Goal: Task Accomplishment & Management: Complete application form

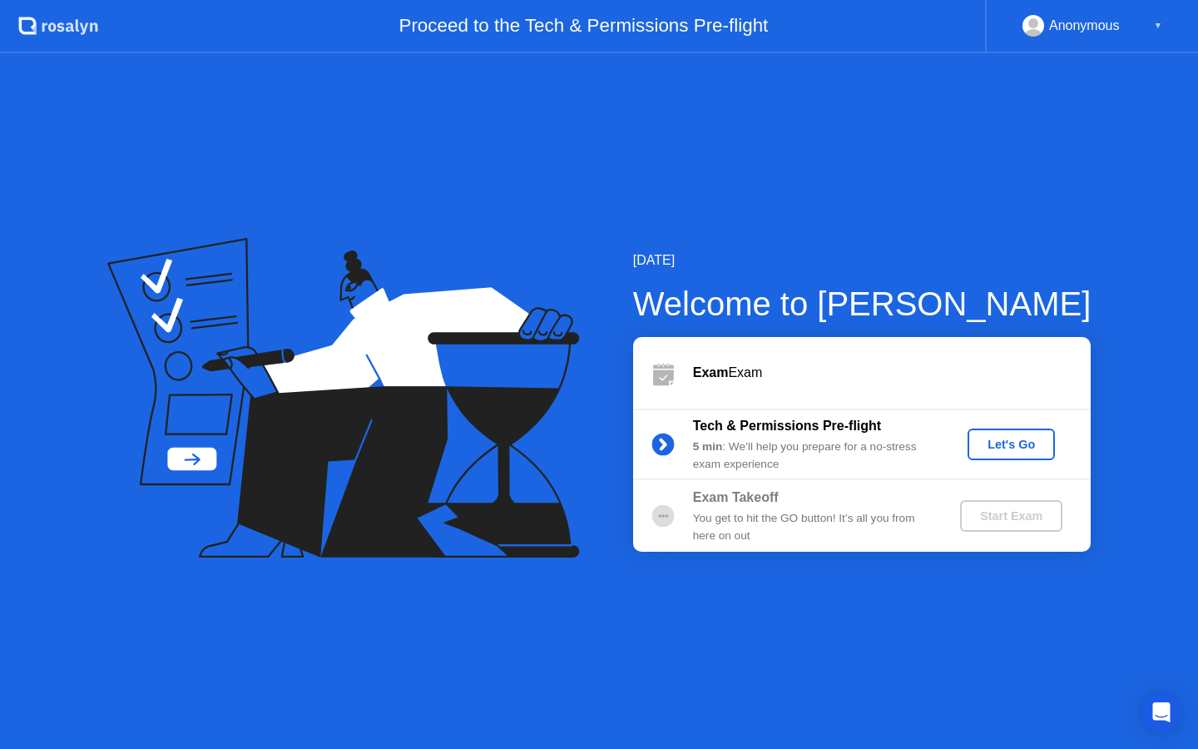
click at [1014, 441] on div "Let's Go" at bounding box center [1011, 443] width 74 height 13
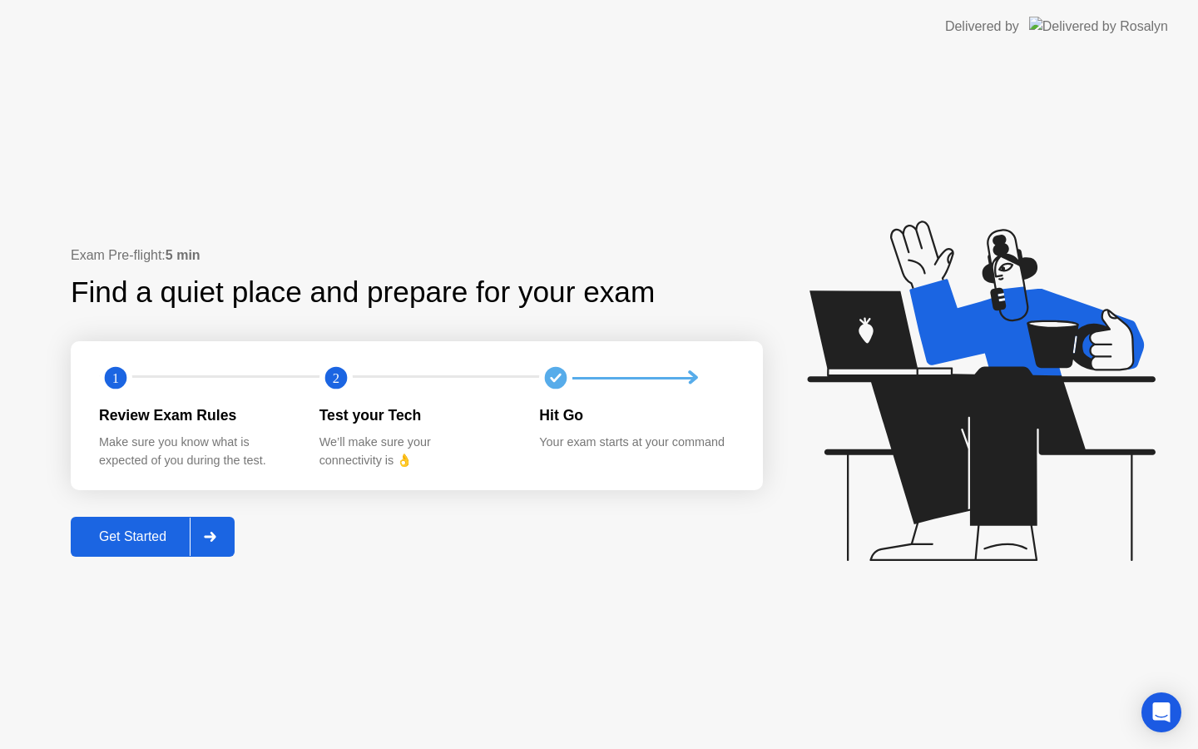
click at [150, 542] on div "Get Started" at bounding box center [133, 536] width 114 height 15
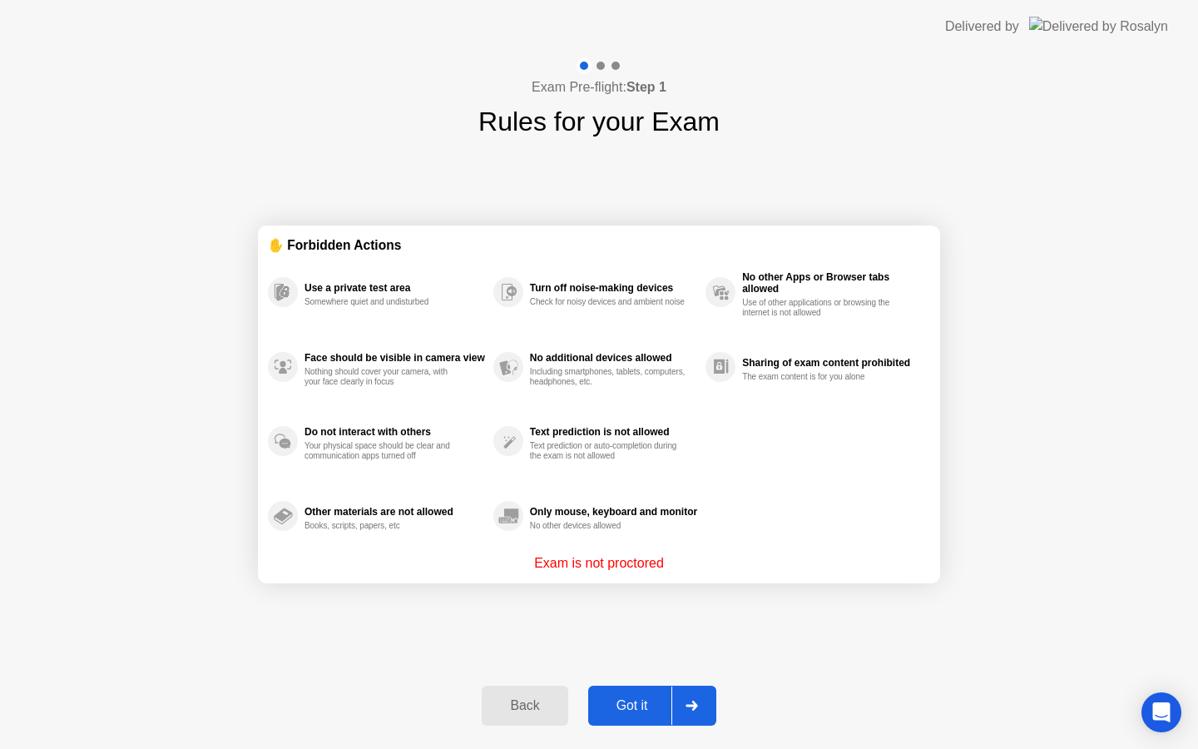
click at [644, 706] on div "Got it" at bounding box center [632, 705] width 78 height 15
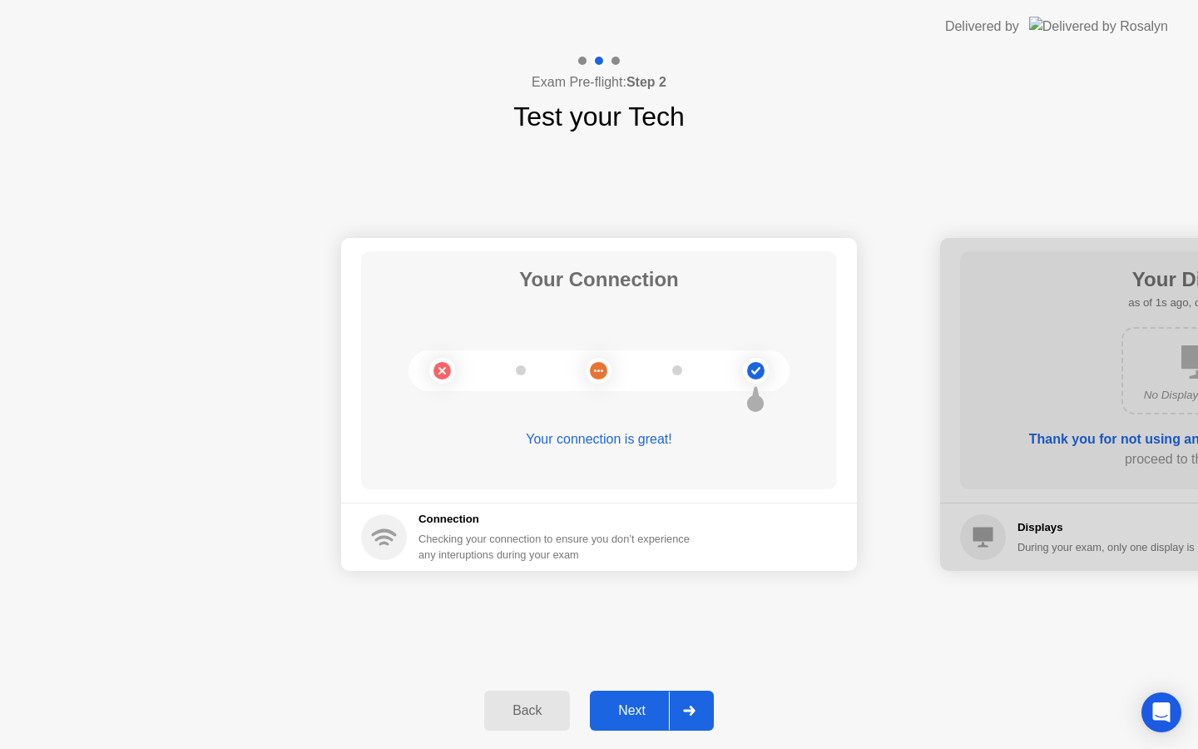
click at [635, 707] on div "Next" at bounding box center [632, 710] width 74 height 15
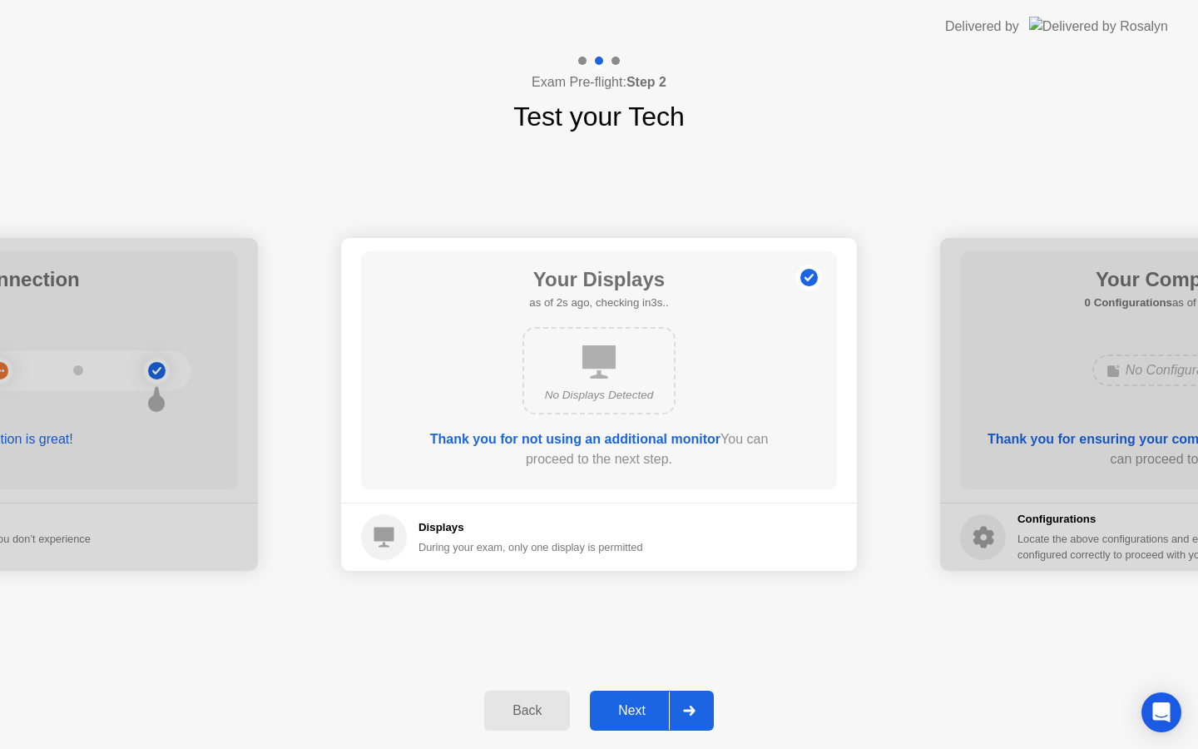
click at [629, 714] on div "Next" at bounding box center [632, 710] width 74 height 15
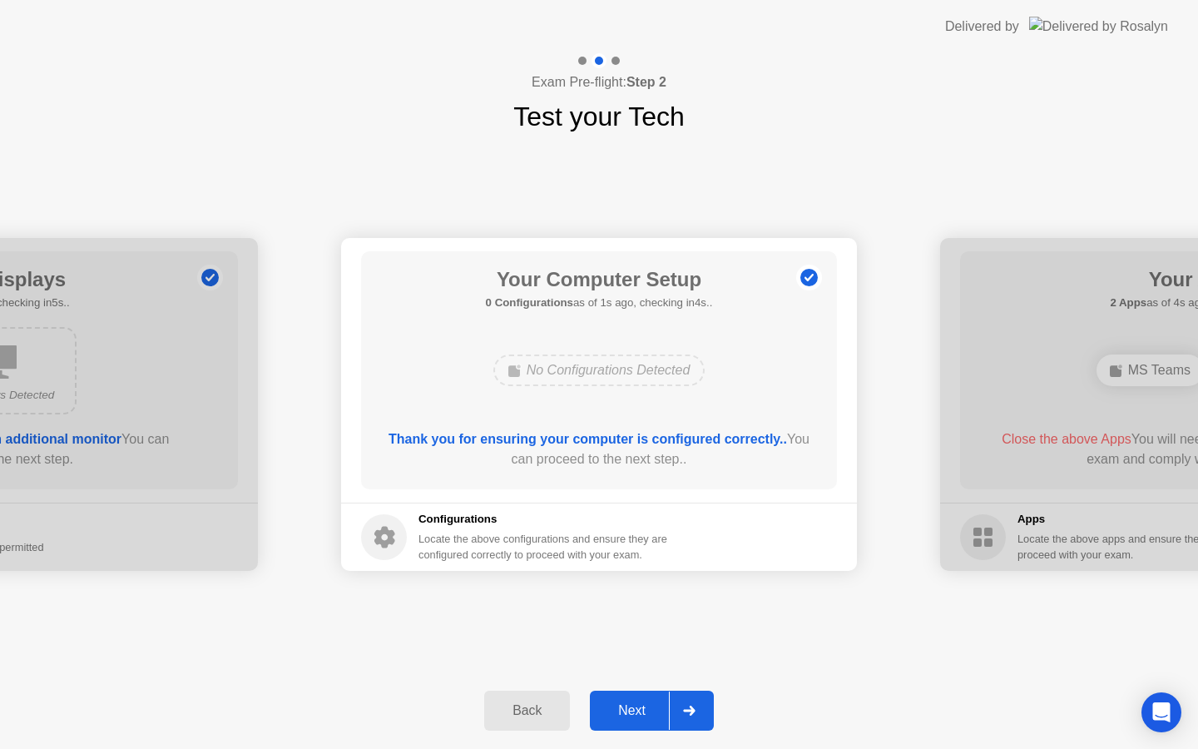
click at [626, 714] on div "Next" at bounding box center [632, 710] width 74 height 15
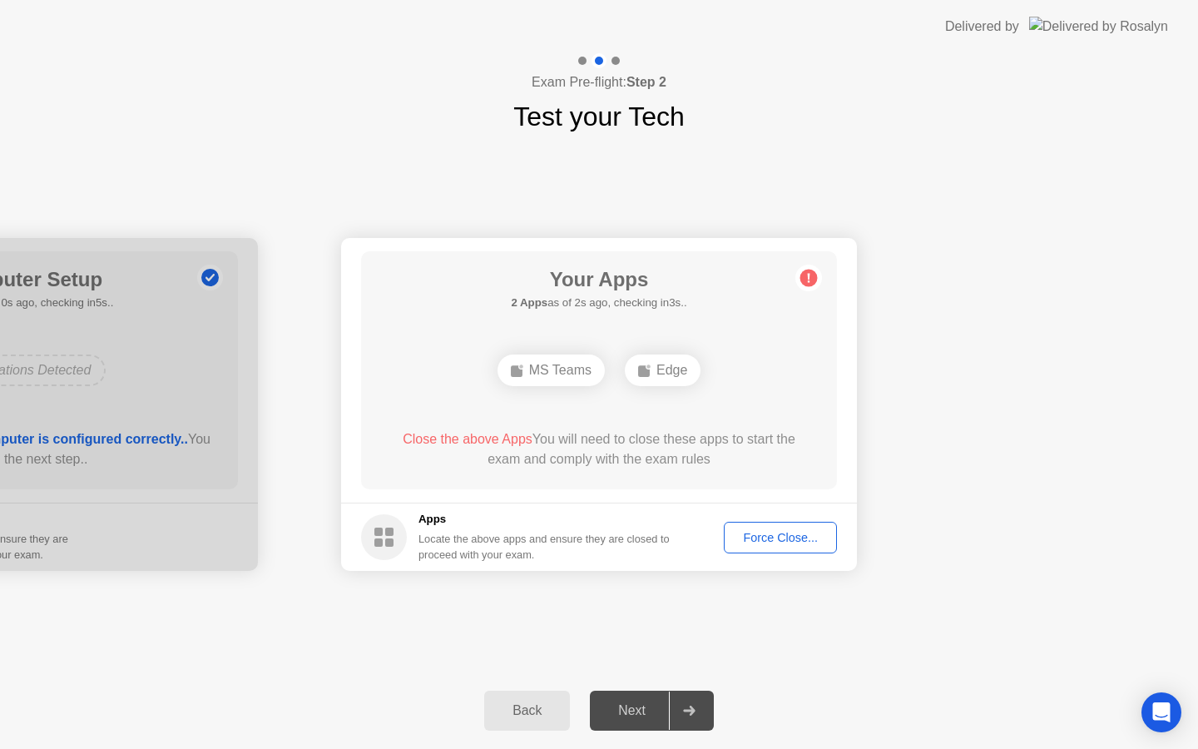
click at [778, 540] on div "Force Close..." at bounding box center [779, 537] width 101 height 13
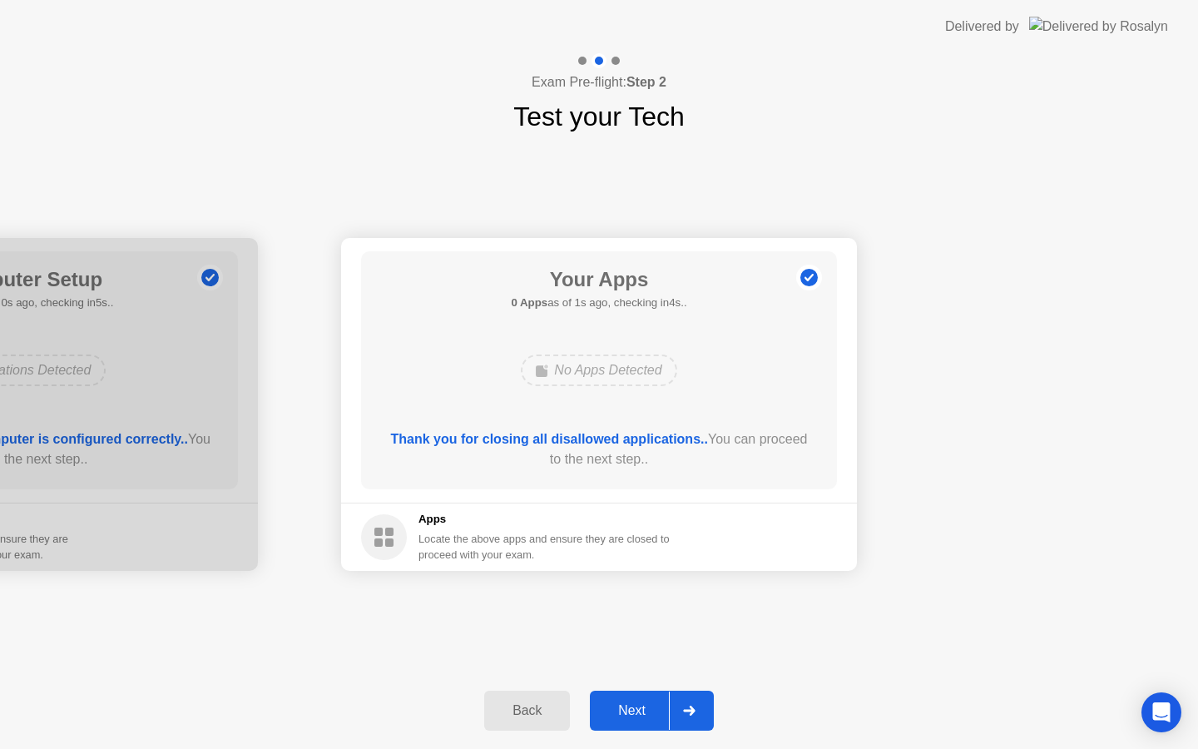
click at [642, 717] on div "Next" at bounding box center [632, 710] width 74 height 15
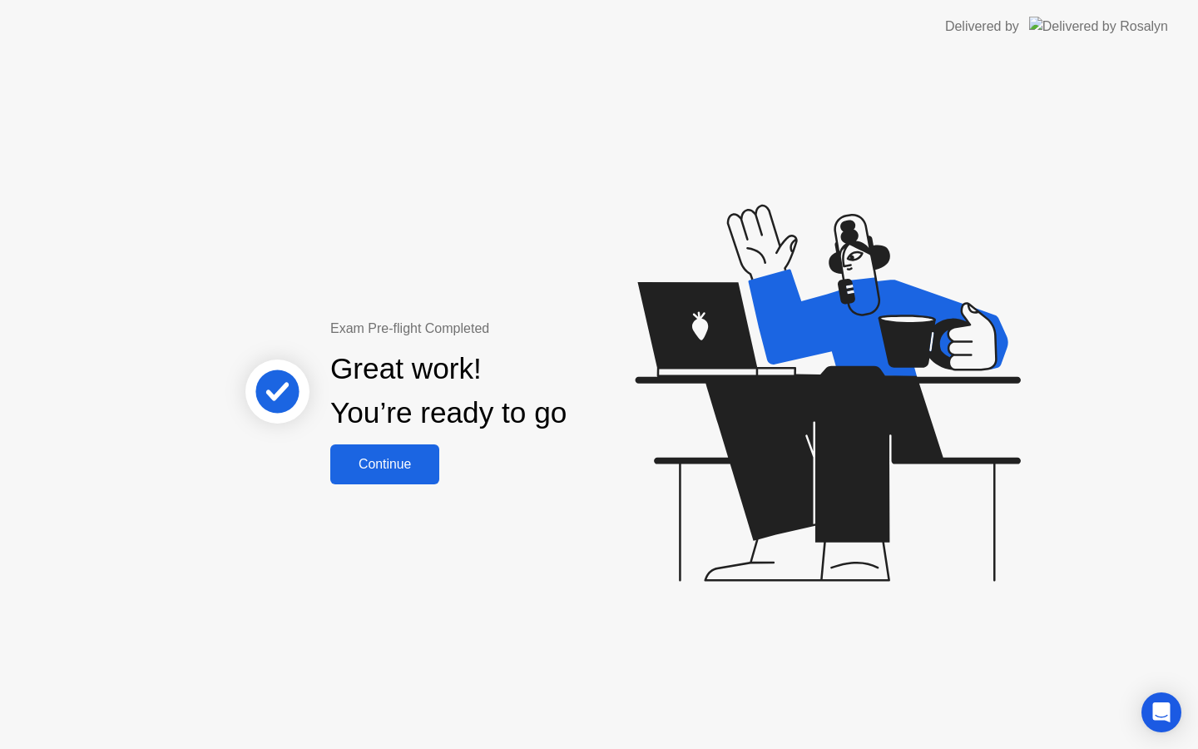
click at [380, 458] on div "Continue" at bounding box center [384, 464] width 99 height 15
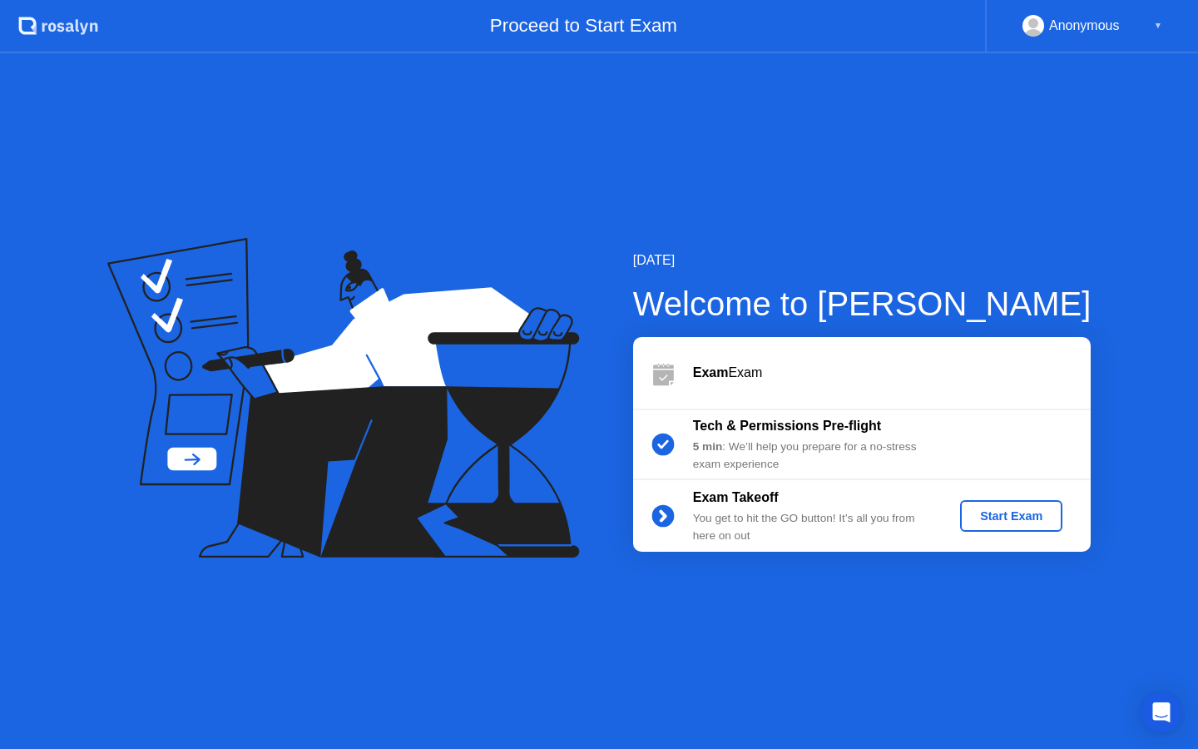
click at [1015, 518] on div "Start Exam" at bounding box center [1010, 515] width 89 height 13
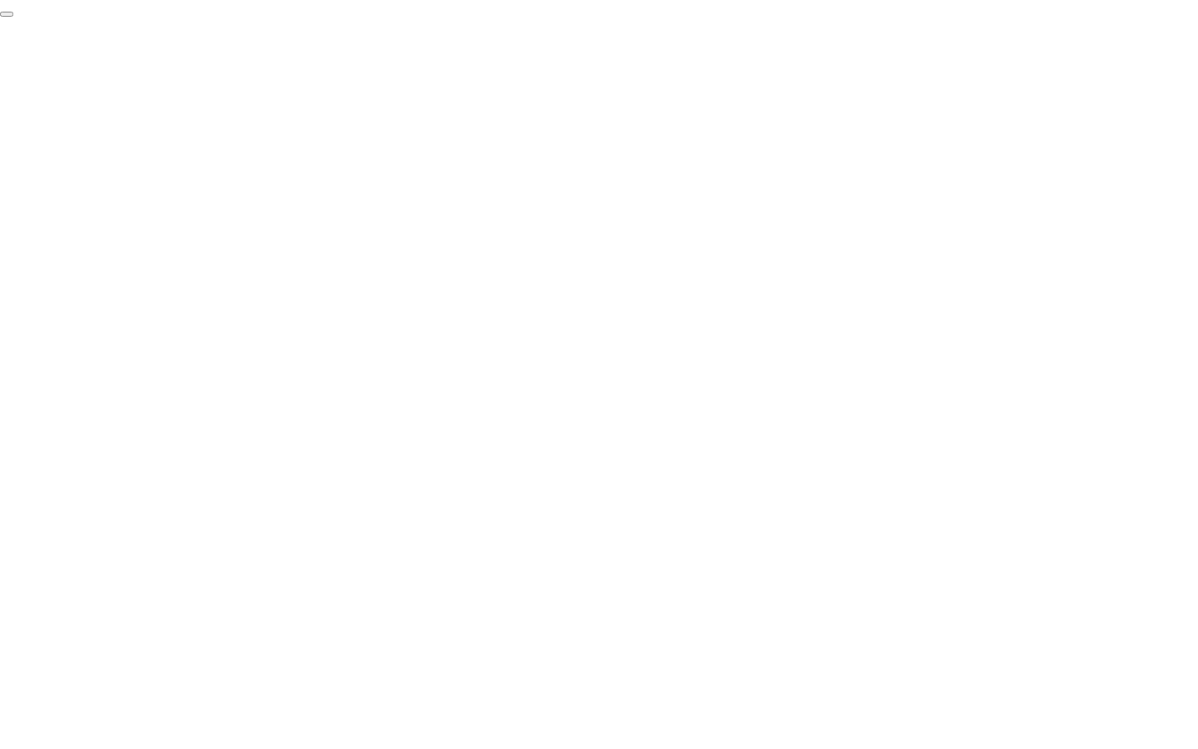
click div "End Proctoring Session"
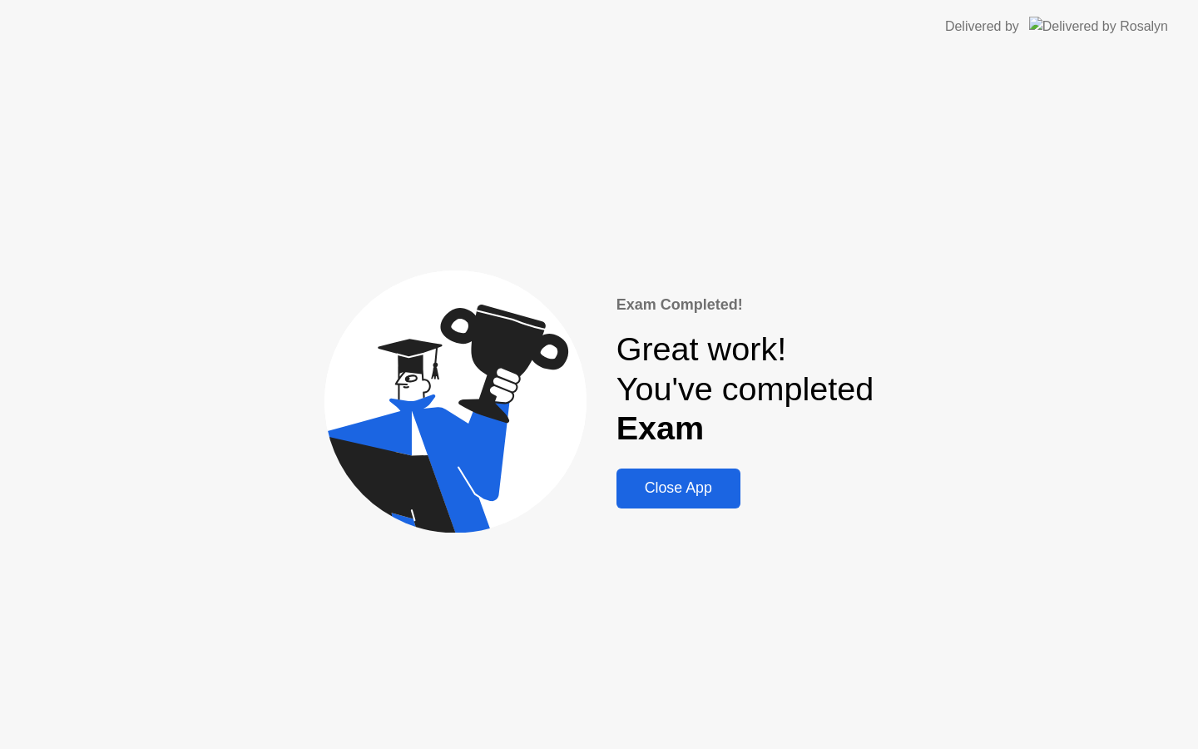
click at [672, 482] on div "Close App" at bounding box center [678, 487] width 114 height 17
